Goal: Check status: Check status

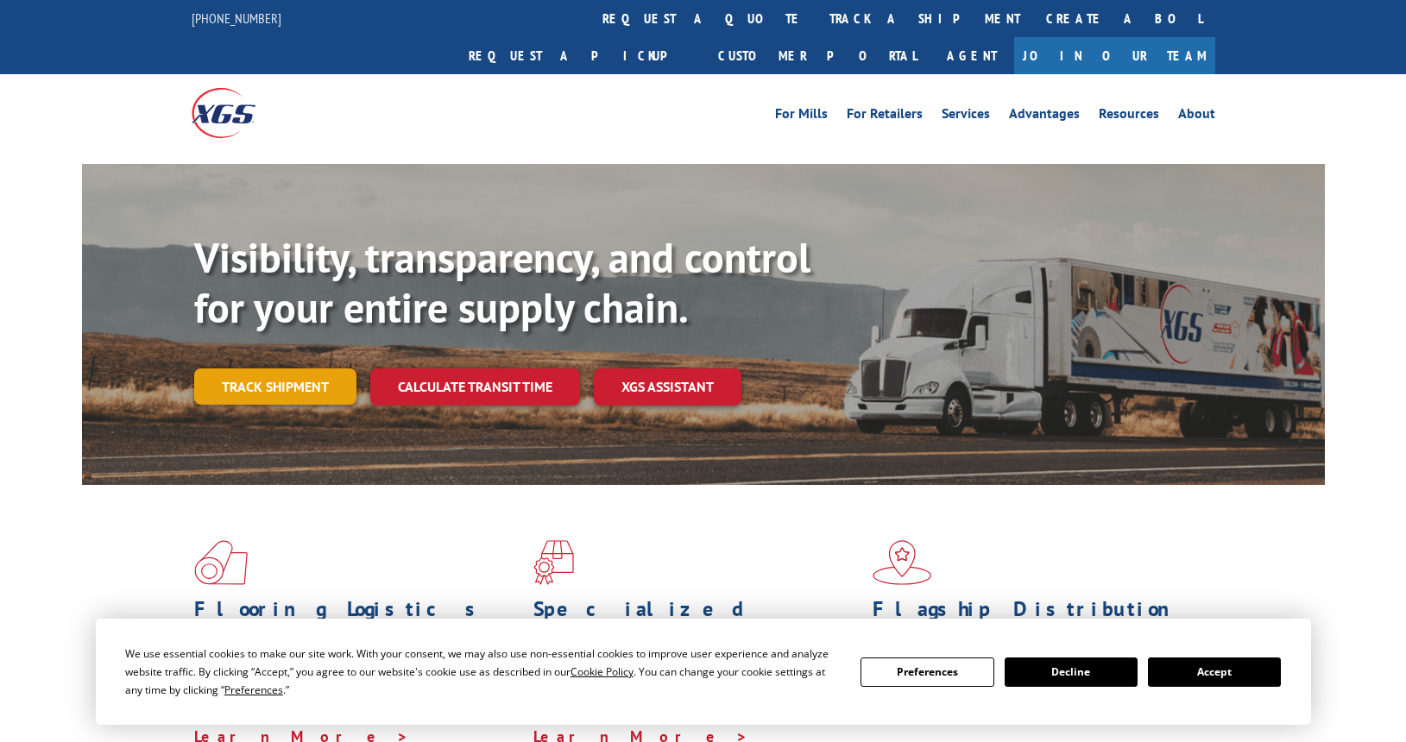
click at [305, 369] on link "Track shipment" at bounding box center [275, 387] width 162 height 36
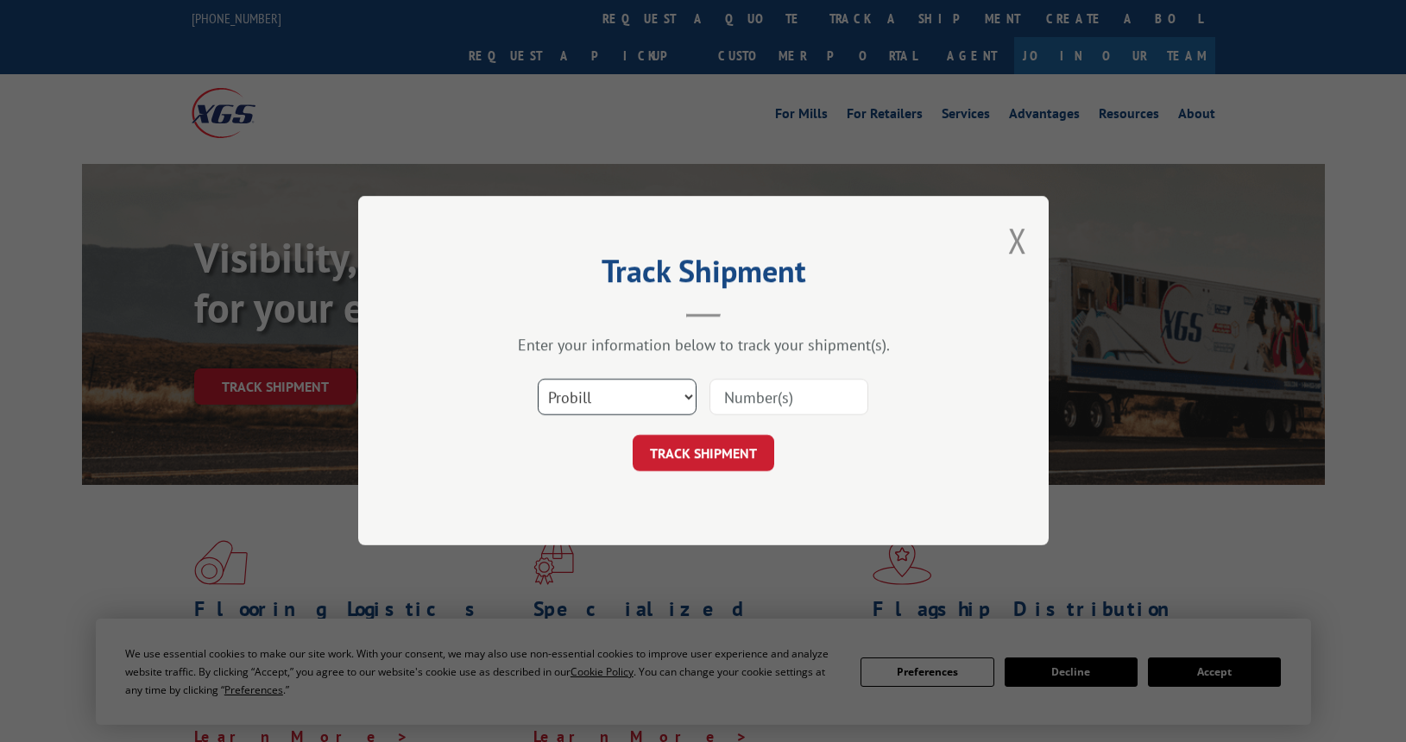
drag, startPoint x: 599, startPoint y: 397, endPoint x: 599, endPoint y: 407, distance: 9.5
click at [599, 397] on select "Select category... Probill BOL PO" at bounding box center [617, 398] width 159 height 36
select select "bol"
click at [538, 380] on select "Select category... Probill BOL PO" at bounding box center [617, 398] width 159 height 36
click at [806, 394] on input at bounding box center [788, 398] width 159 height 36
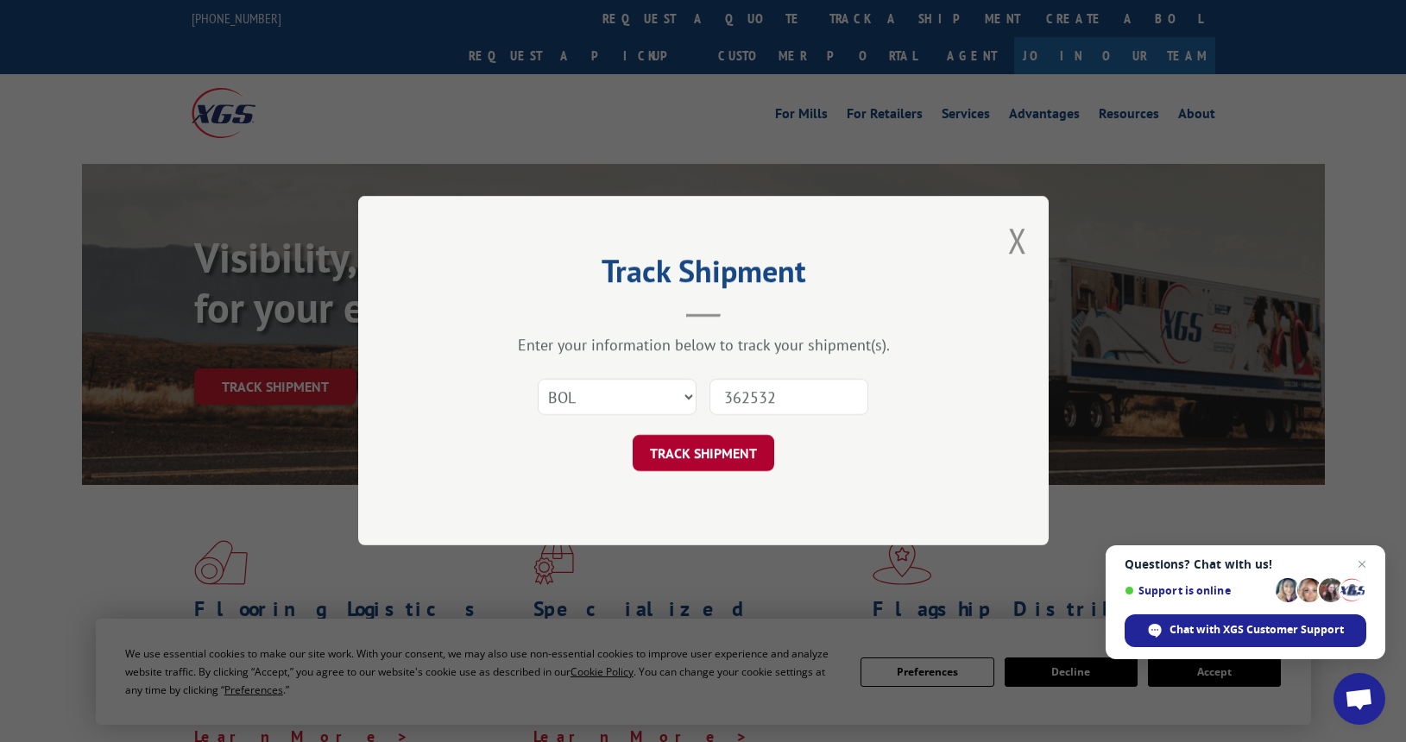
type input "362532"
click at [743, 461] on button "TRACK SHIPMENT" at bounding box center [704, 454] width 142 height 36
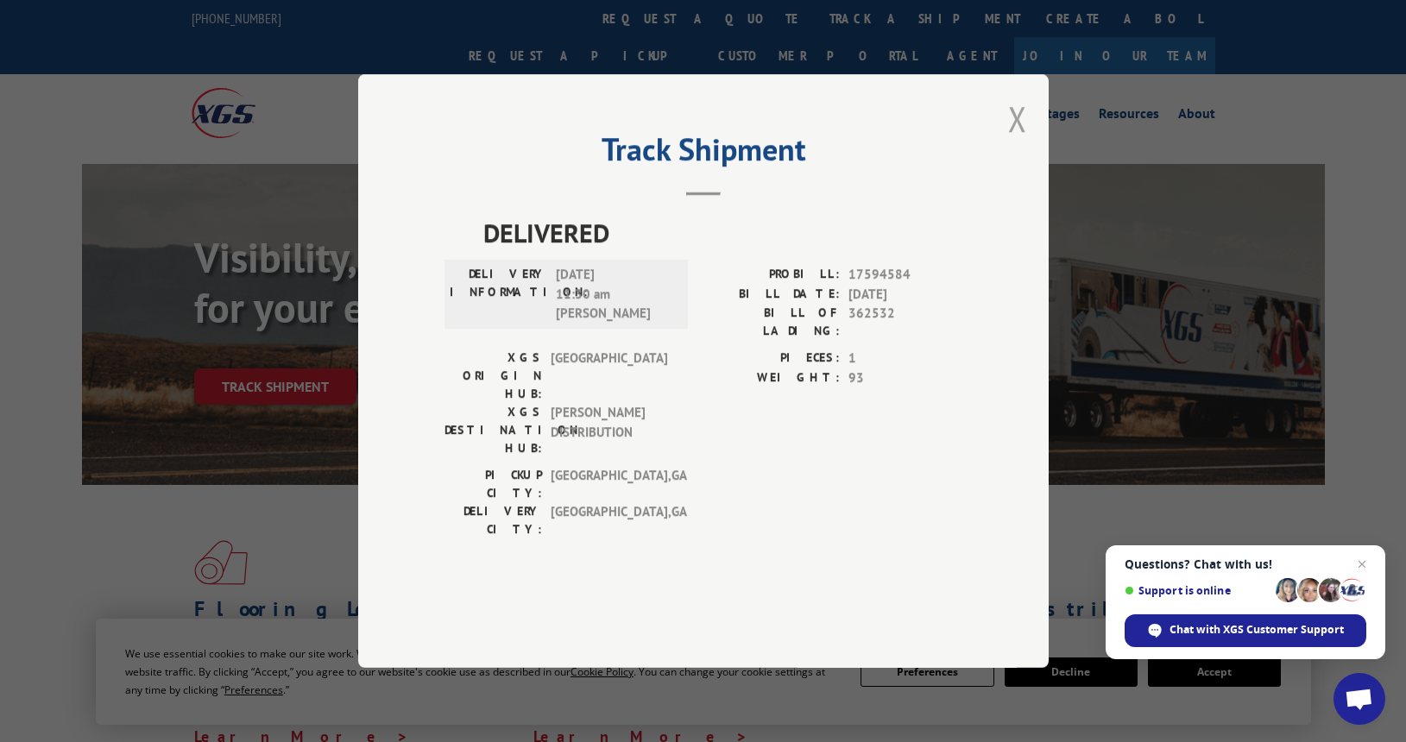
click at [1020, 142] on button "Close modal" at bounding box center [1017, 119] width 19 height 46
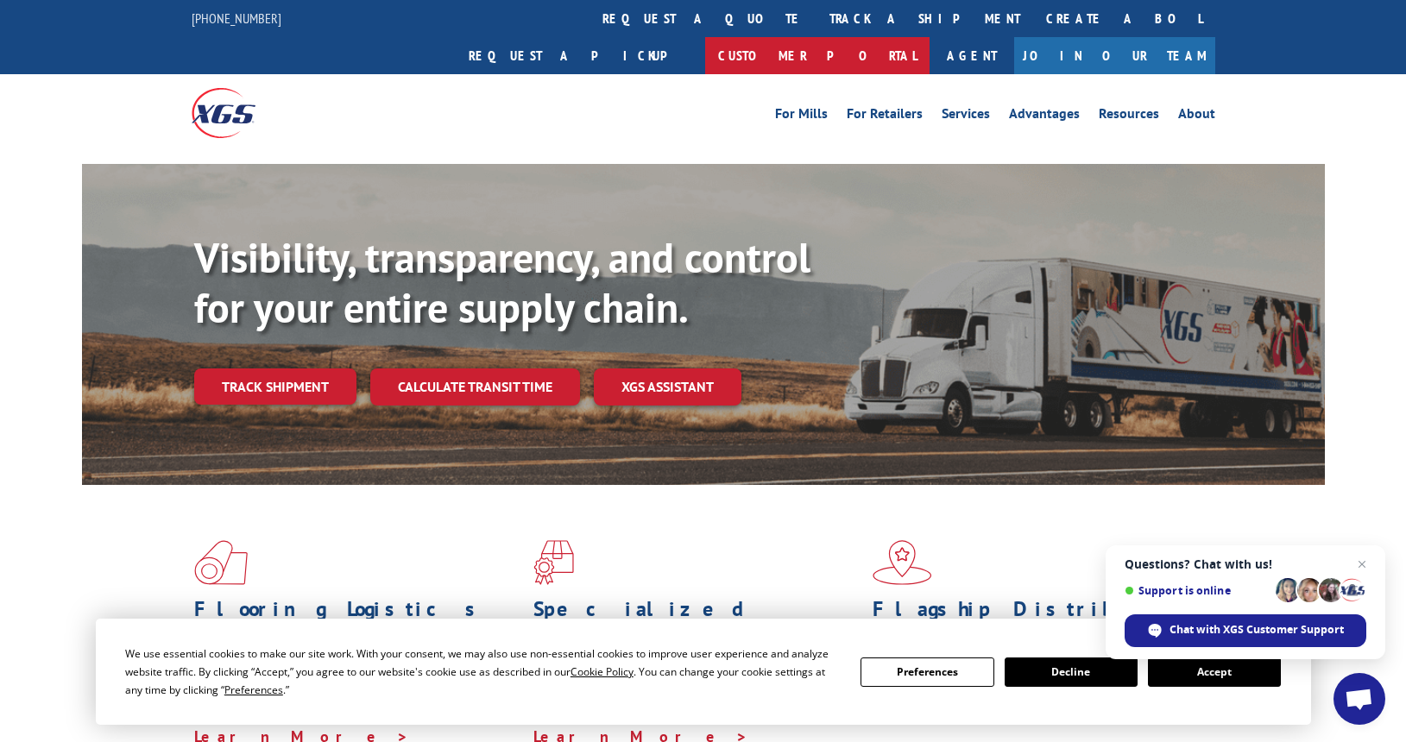
click at [930, 37] on link "Customer Portal" at bounding box center [817, 55] width 224 height 37
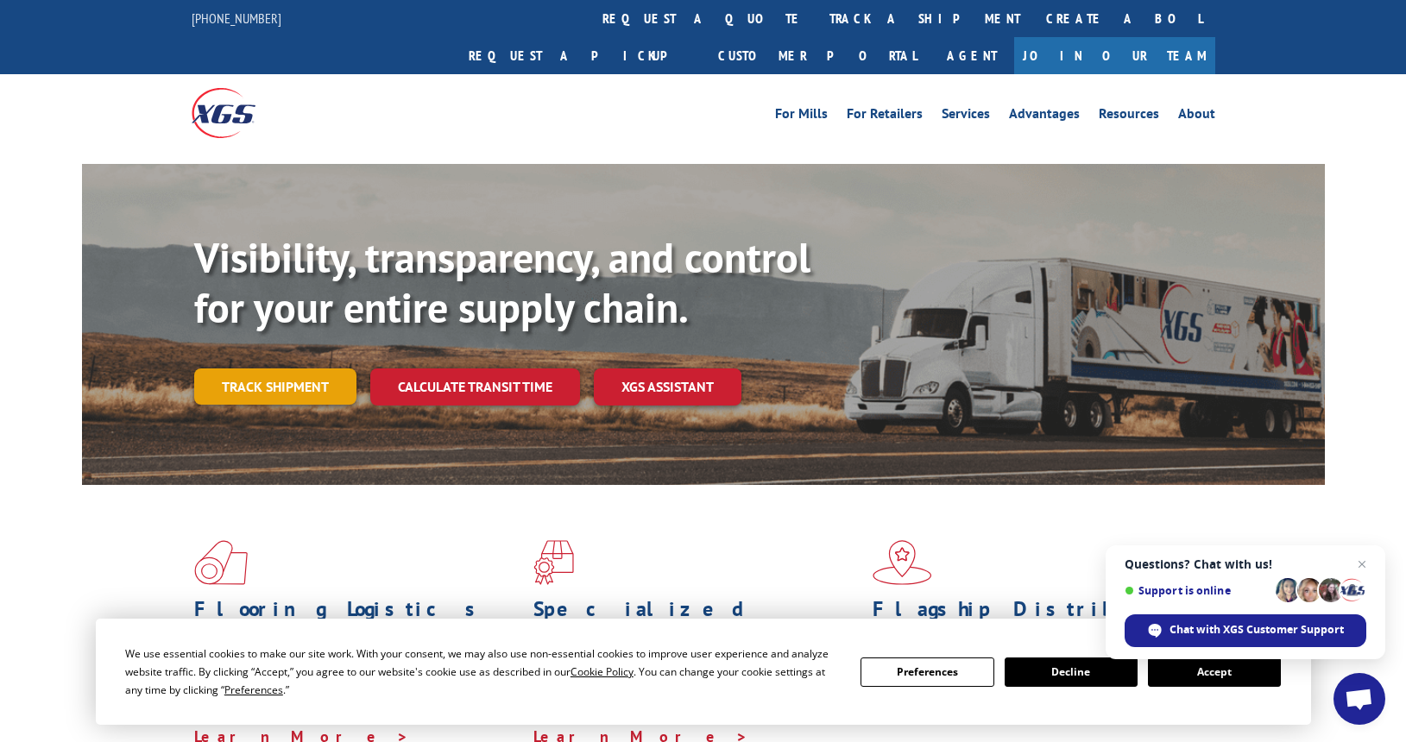
click at [281, 369] on link "Track shipment" at bounding box center [275, 387] width 162 height 36
